Goal: Task Accomplishment & Management: Manage account settings

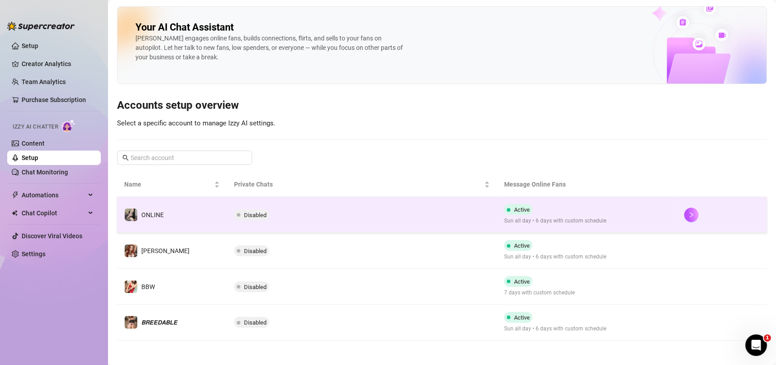
click at [328, 226] on td "Disabled" at bounding box center [362, 215] width 270 height 36
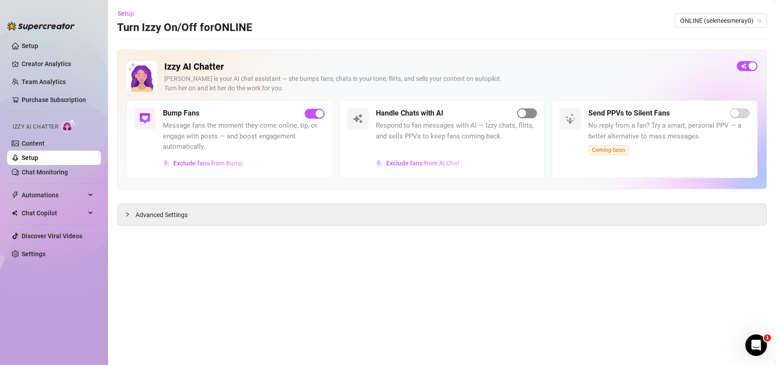
click at [528, 116] on span "button" at bounding box center [527, 113] width 20 height 10
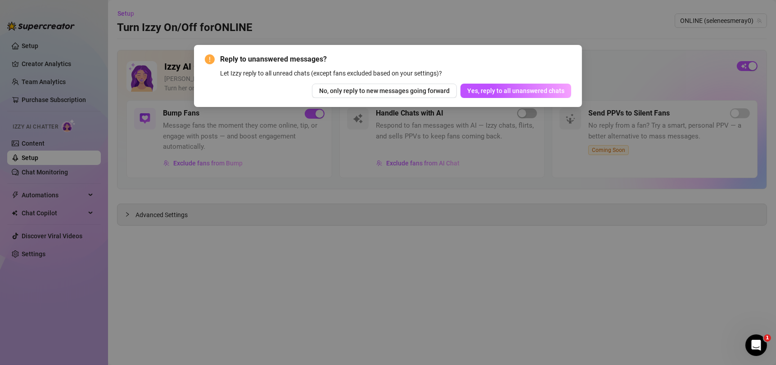
click at [518, 78] on div "Let Izzy reply to all unread chats (except fans excluded based on your settings…" at bounding box center [395, 73] width 351 height 10
click at [520, 91] on span "Yes, reply to all unanswered chats" at bounding box center [515, 90] width 97 height 7
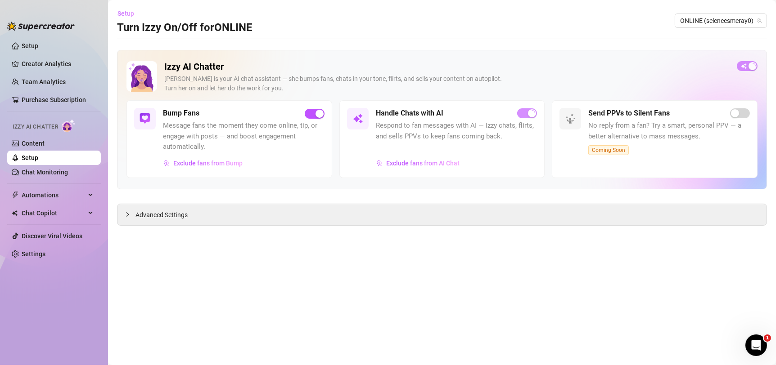
click at [126, 15] on span "Setup" at bounding box center [125, 13] width 17 height 7
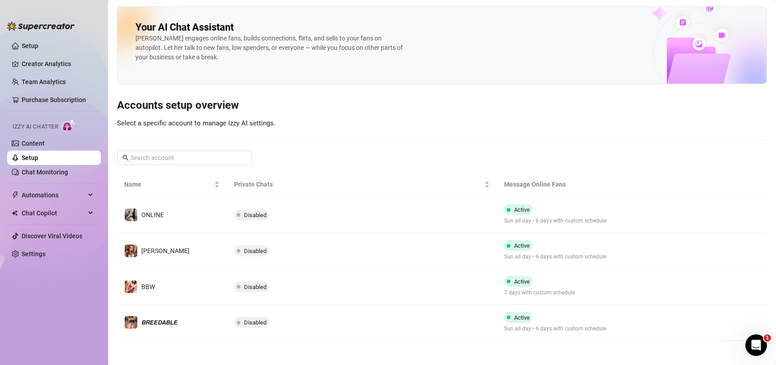
click at [395, 292] on td "Disabled" at bounding box center [362, 287] width 270 height 36
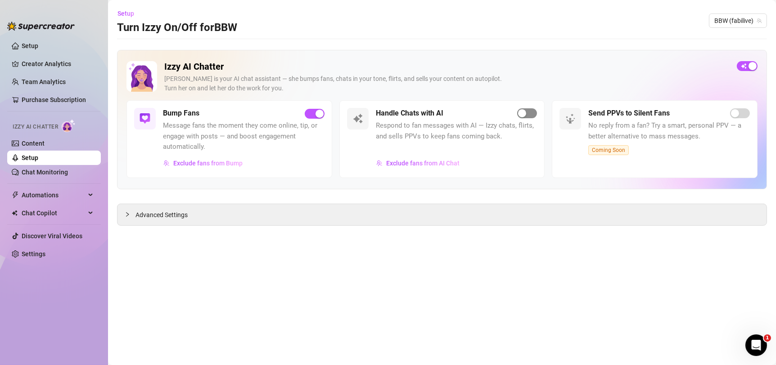
click at [527, 112] on span "button" at bounding box center [527, 113] width 20 height 10
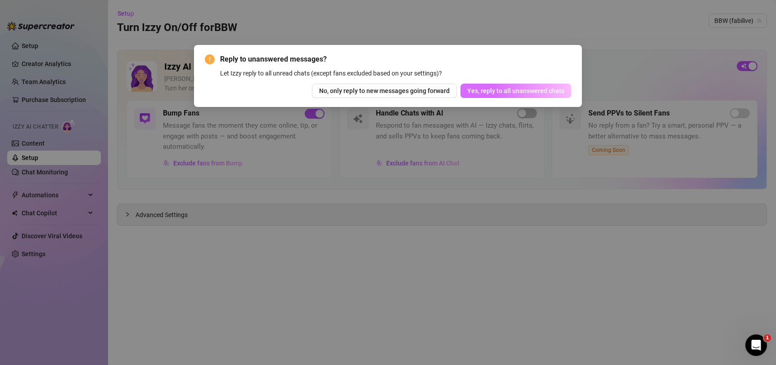
click at [494, 89] on span "Yes, reply to all unanswered chats" at bounding box center [515, 90] width 97 height 7
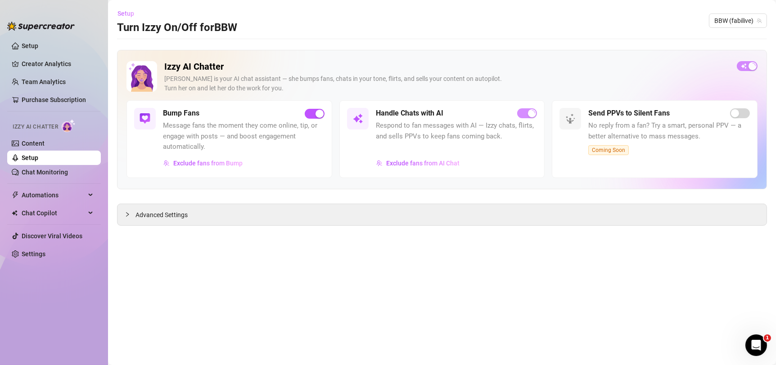
click at [130, 11] on span "Setup" at bounding box center [125, 13] width 17 height 7
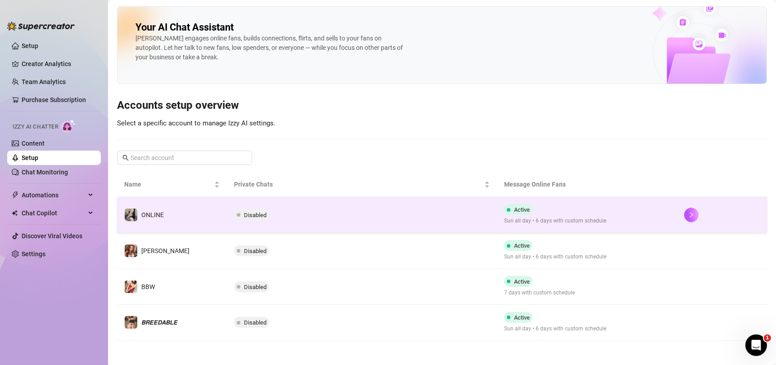
click at [378, 221] on td "Disabled" at bounding box center [362, 215] width 270 height 36
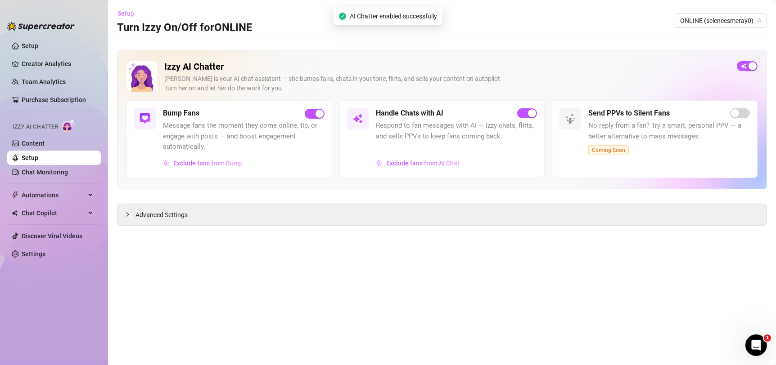
click at [123, 11] on span "Setup" at bounding box center [125, 13] width 17 height 7
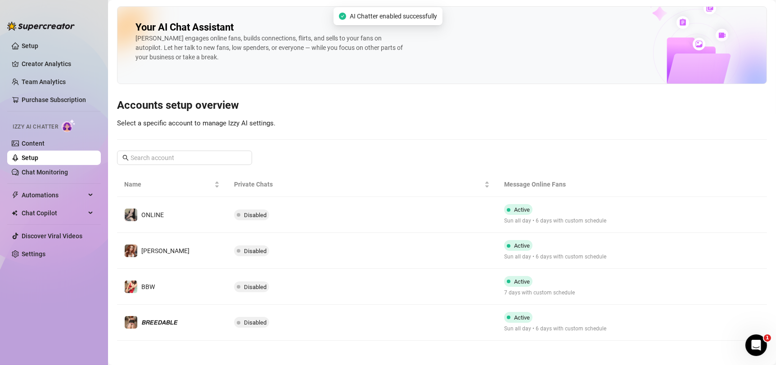
click at [414, 247] on td "Disabled" at bounding box center [362, 251] width 270 height 36
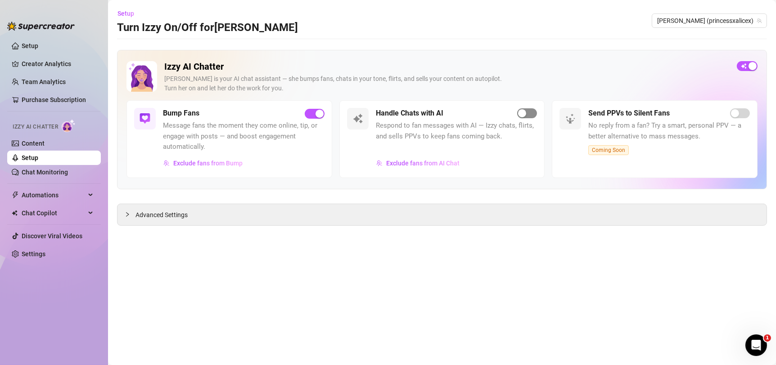
click at [524, 113] on div "button" at bounding box center [522, 113] width 8 height 8
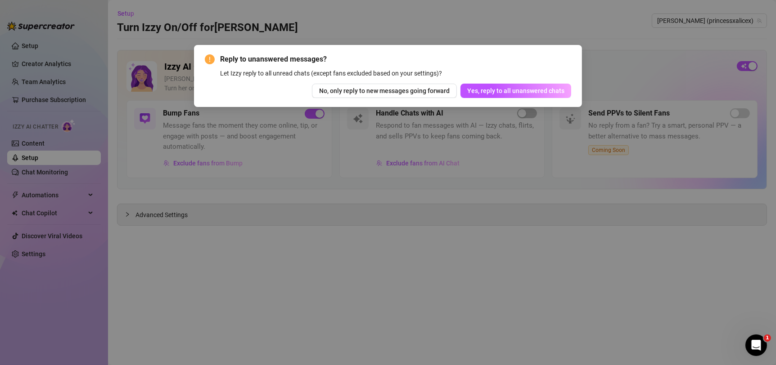
click at [515, 89] on span "Yes, reply to all unanswered chats" at bounding box center [515, 90] width 97 height 7
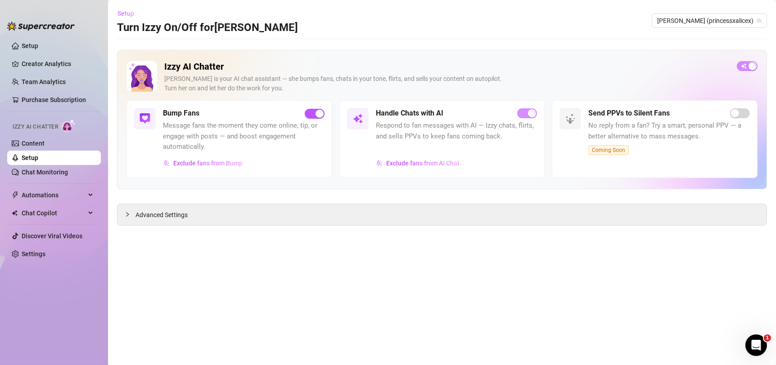
click at [126, 11] on span "Setup" at bounding box center [125, 13] width 17 height 7
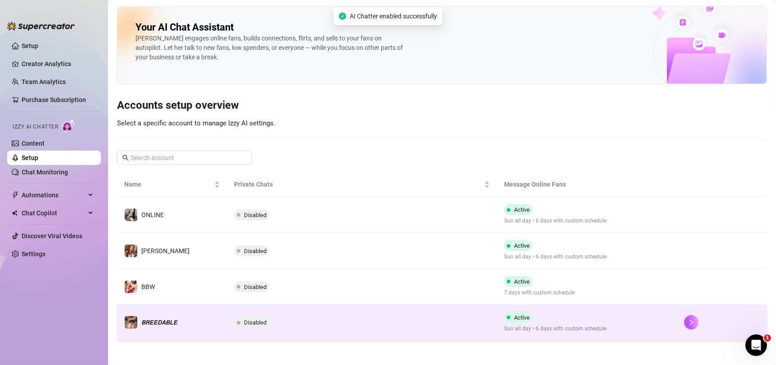
click at [371, 320] on td "Disabled" at bounding box center [362, 323] width 270 height 36
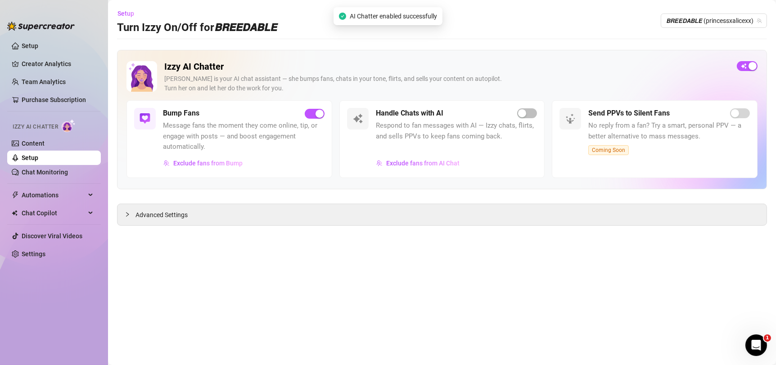
click at [530, 113] on span "button" at bounding box center [527, 113] width 20 height 10
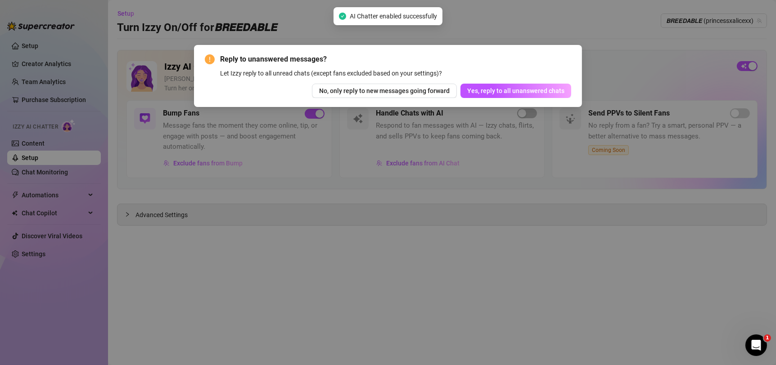
click at [519, 89] on span "Yes, reply to all unanswered chats" at bounding box center [515, 90] width 97 height 7
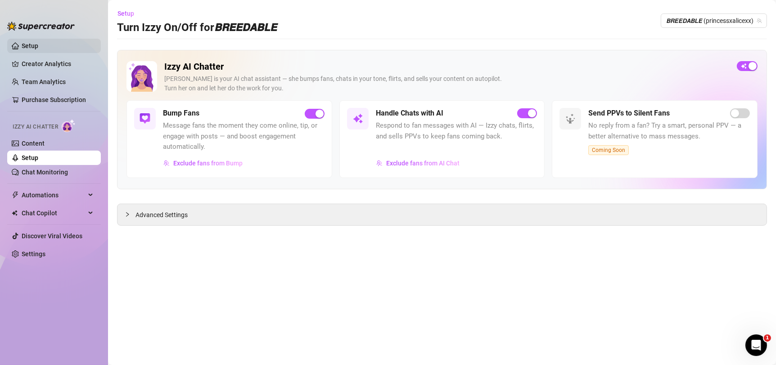
drag, startPoint x: 29, startPoint y: 43, endPoint x: 43, endPoint y: 44, distance: 14.0
click at [29, 43] on link "Setup" at bounding box center [30, 45] width 17 height 7
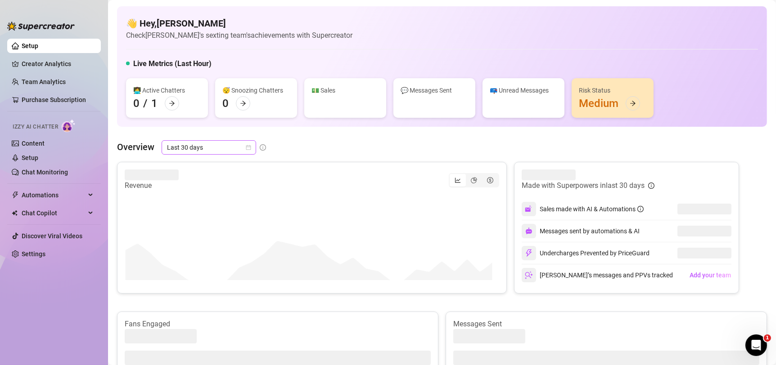
click at [247, 150] on span "Last 30 days" at bounding box center [209, 147] width 84 height 13
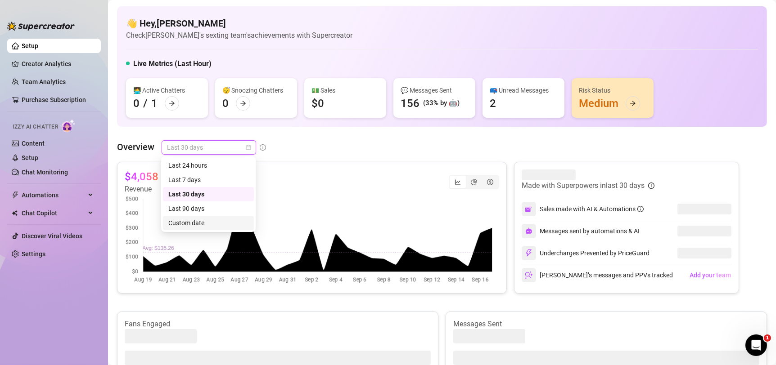
click at [235, 220] on div "Custom date" at bounding box center [208, 223] width 80 height 10
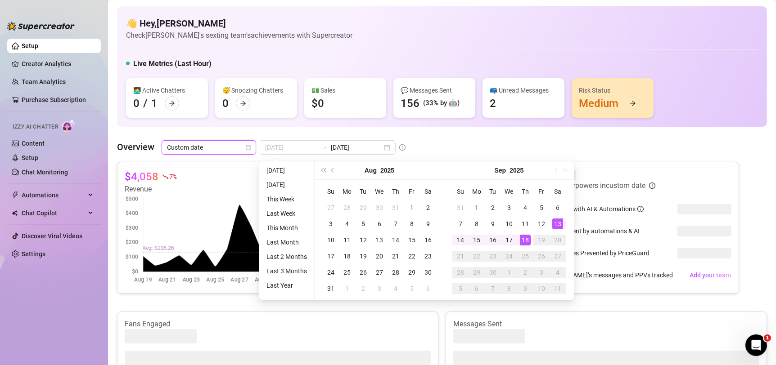
type input "2025-09-13"
click at [560, 223] on div "13" at bounding box center [557, 224] width 11 height 11
click at [526, 242] on div "18" at bounding box center [525, 240] width 11 height 11
